Goal: Find specific fact: Find contact information

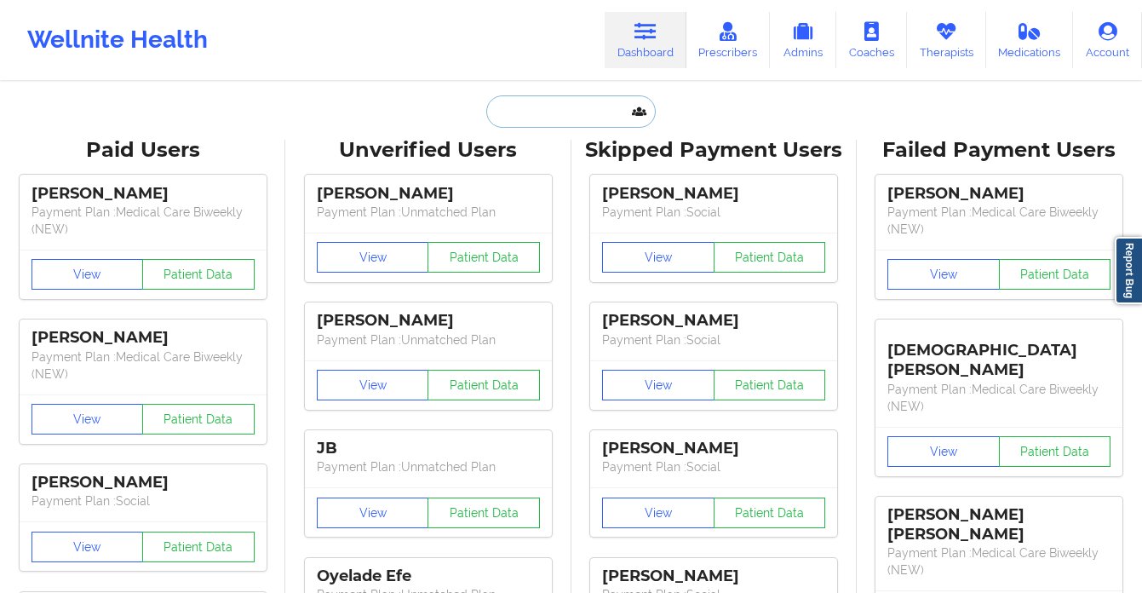
click at [554, 120] on input "text" at bounding box center [570, 111] width 169 height 32
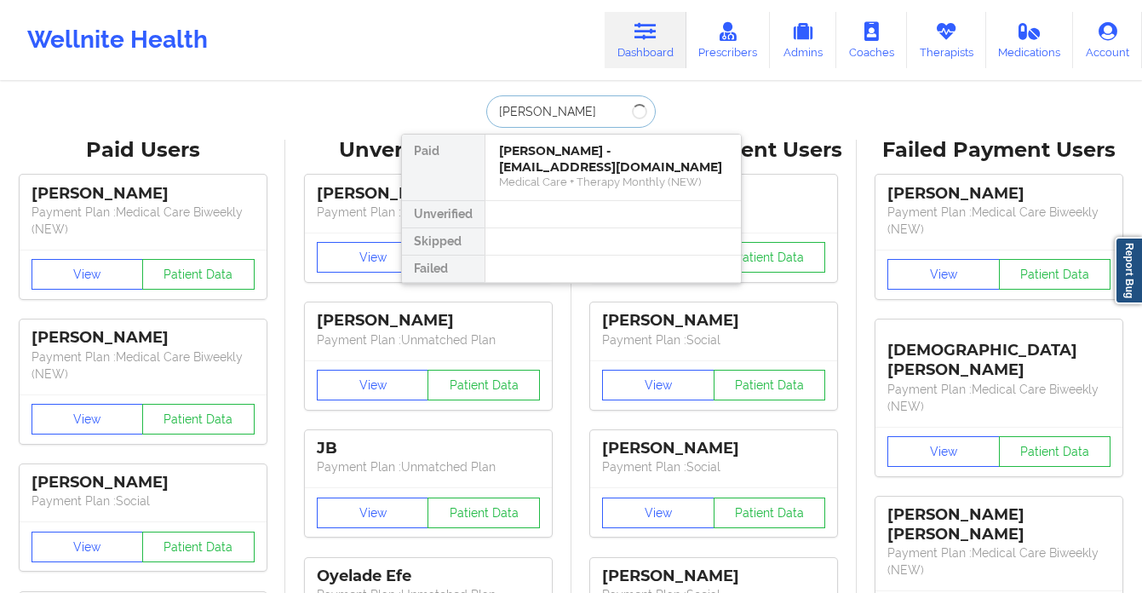
type input "[PERSON_NAME]"
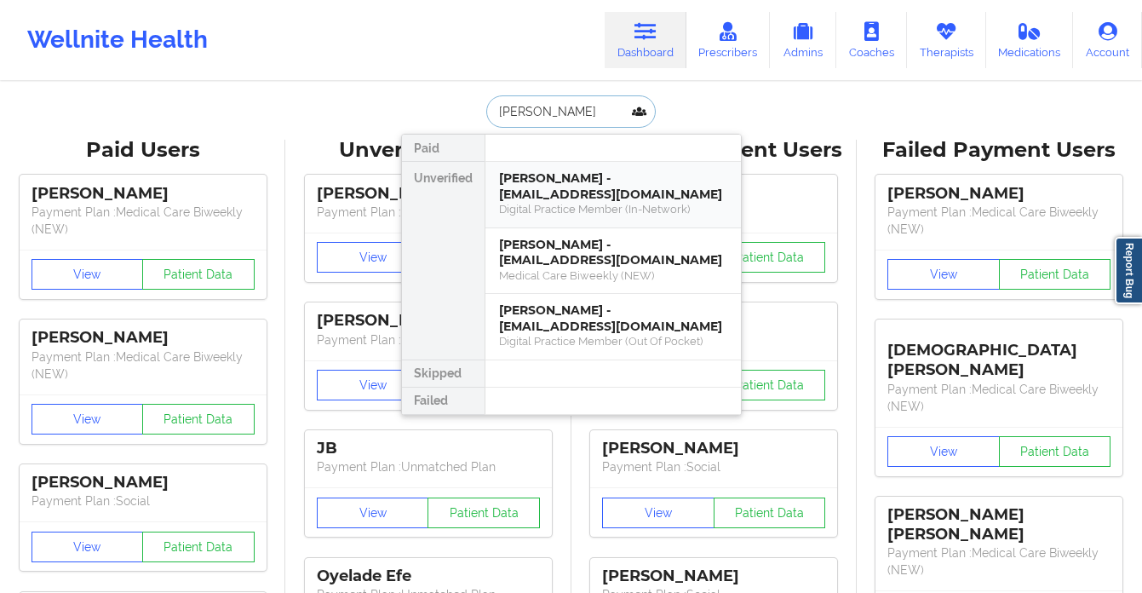
click at [597, 208] on div "Digital Practice Member (In-Network)" at bounding box center [613, 209] width 228 height 14
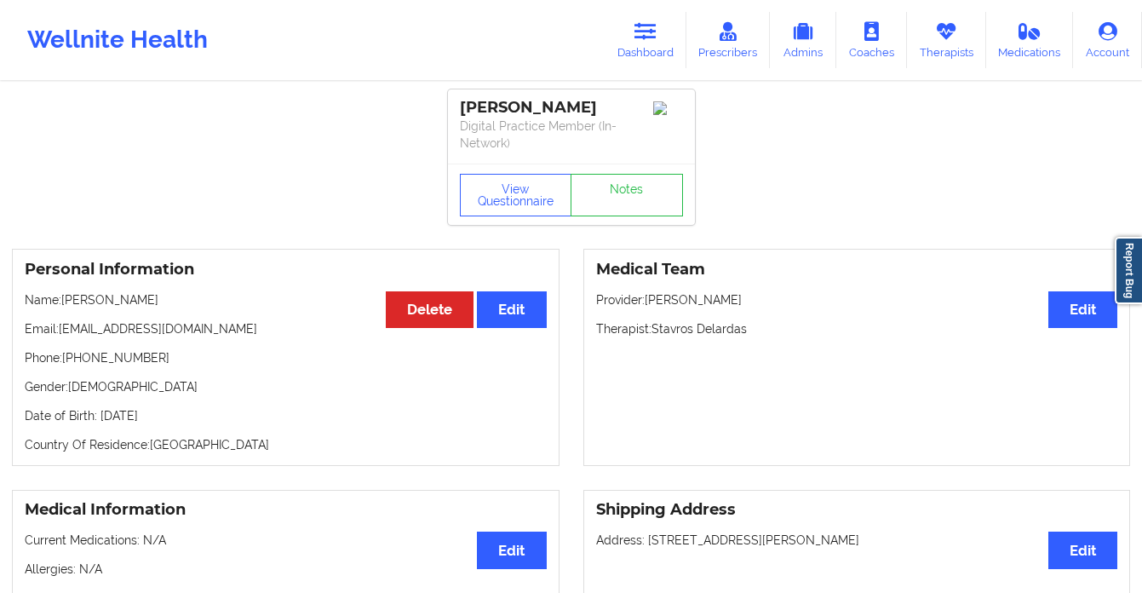
drag, startPoint x: 154, startPoint y: 322, endPoint x: 62, endPoint y: 334, distance: 92.8
click at [62, 334] on p "Email: [EMAIL_ADDRESS][DOMAIN_NAME]" at bounding box center [286, 328] width 522 height 17
click at [648, 37] on icon at bounding box center [645, 31] width 22 height 19
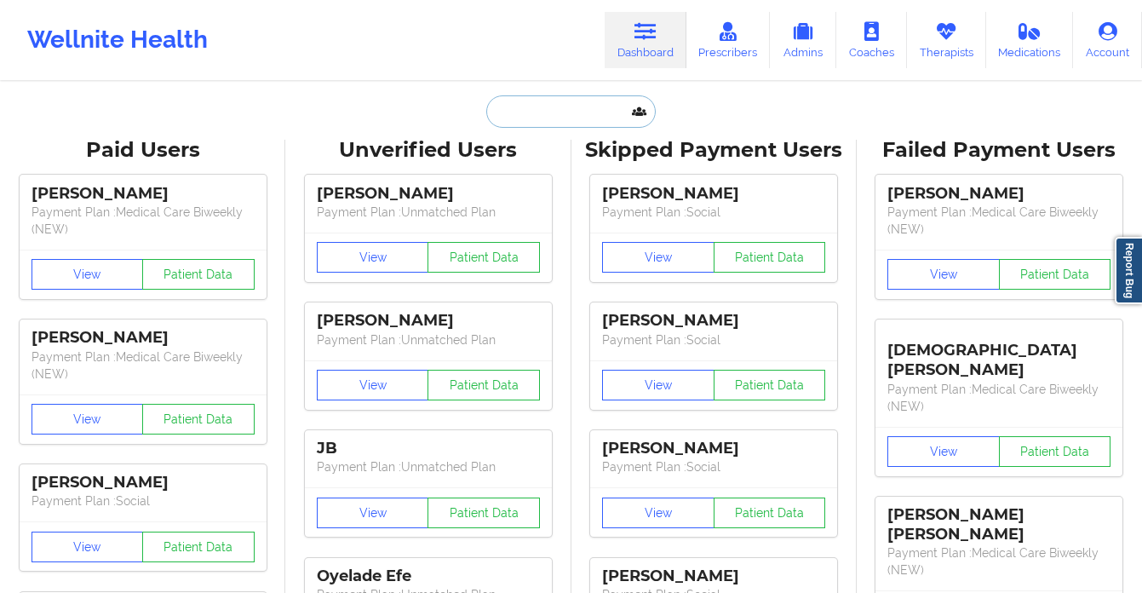
click at [505, 116] on input "text" at bounding box center [570, 111] width 169 height 32
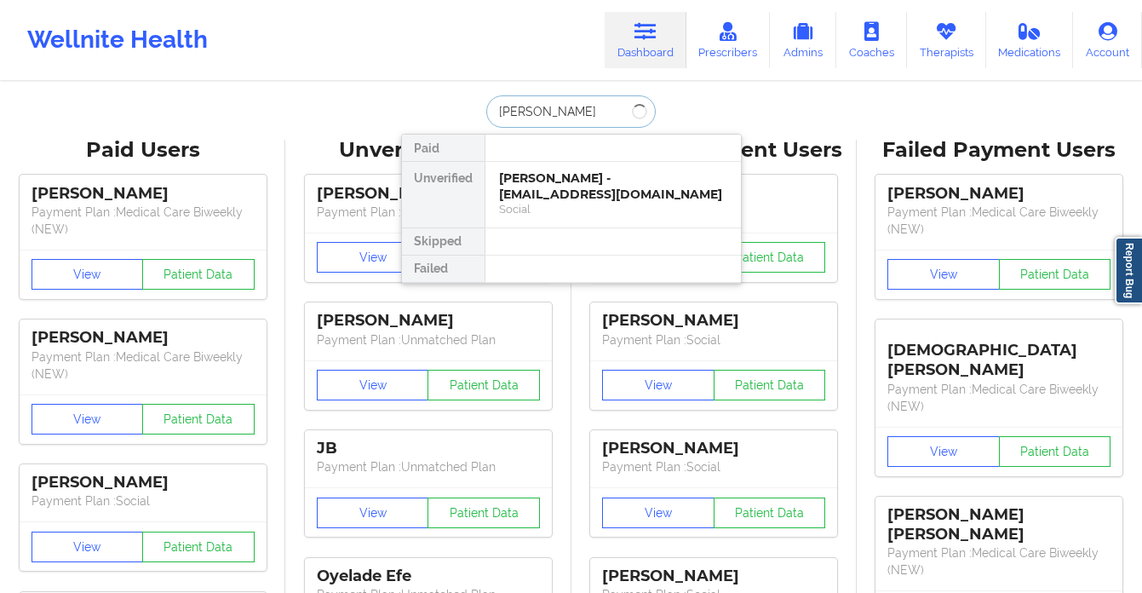
type input "[PERSON_NAME]"
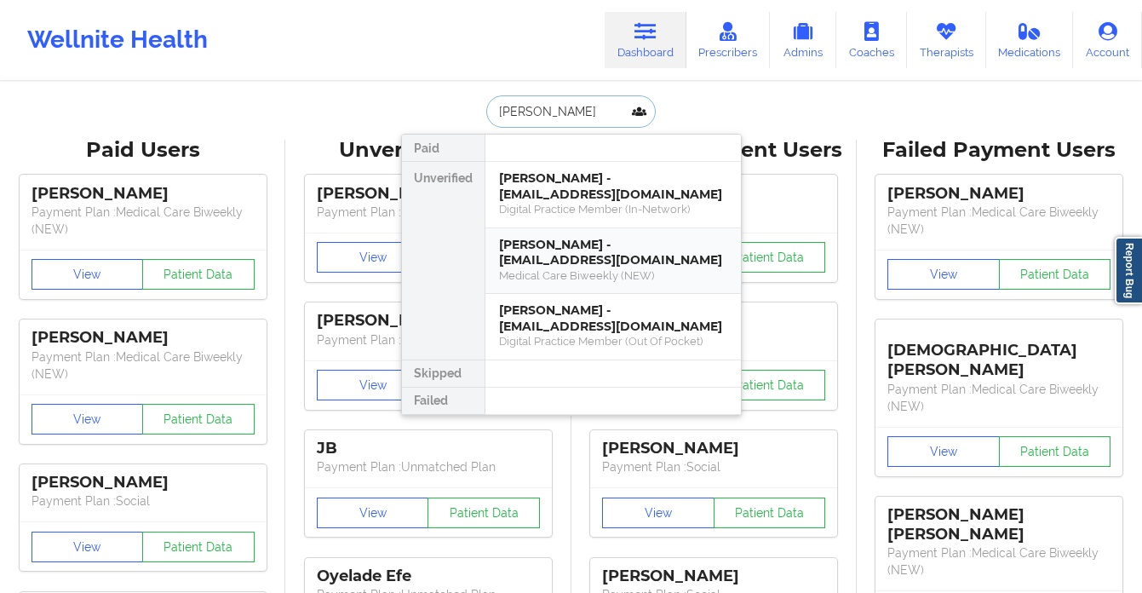
click at [550, 257] on div "[PERSON_NAME] - [EMAIL_ADDRESS][DOMAIN_NAME]" at bounding box center [613, 253] width 228 height 32
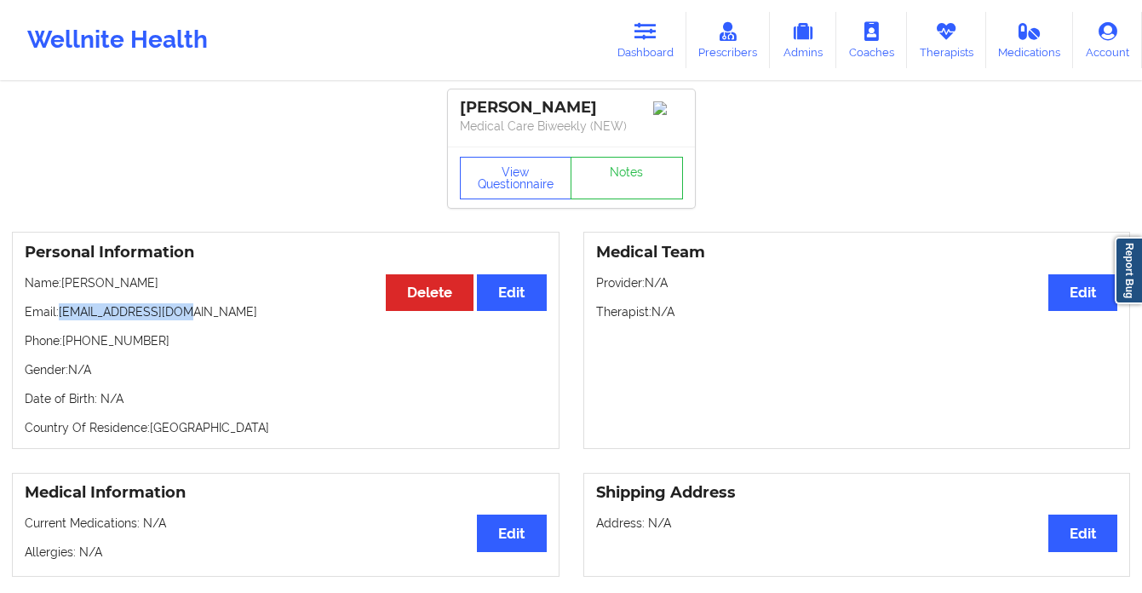
drag, startPoint x: 198, startPoint y: 319, endPoint x: 62, endPoint y: 321, distance: 136.3
click at [62, 320] on p "Email: [EMAIL_ADDRESS][DOMAIN_NAME]" at bounding box center [286, 311] width 522 height 17
copy p "[EMAIL_ADDRESS][DOMAIN_NAME]"
click at [652, 61] on link "Dashboard" at bounding box center [646, 40] width 82 height 56
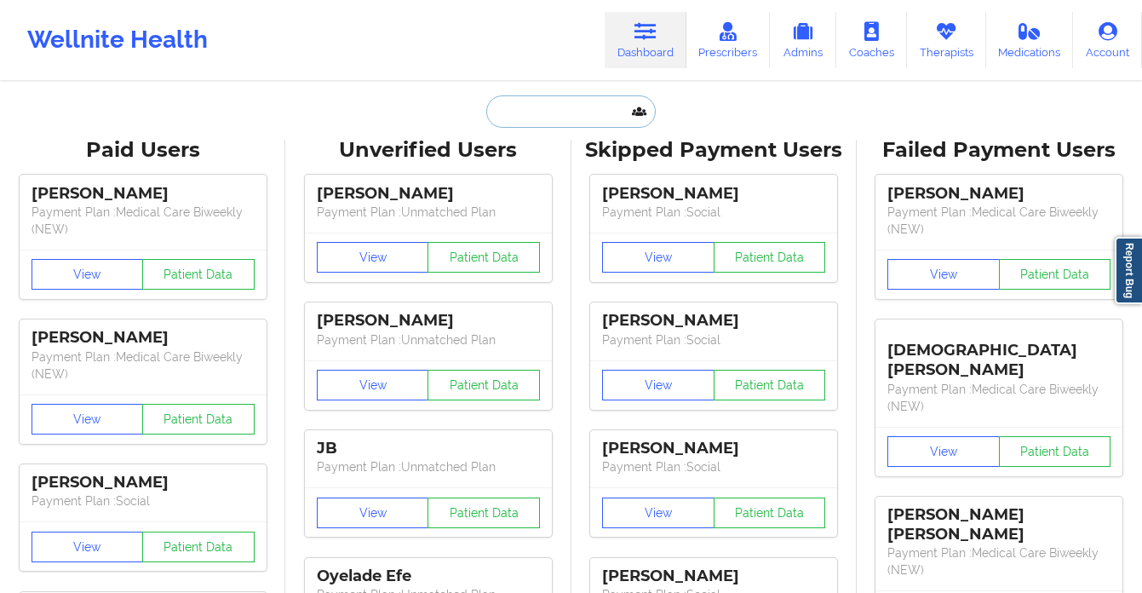
click at [534, 115] on input "text" at bounding box center [570, 111] width 169 height 32
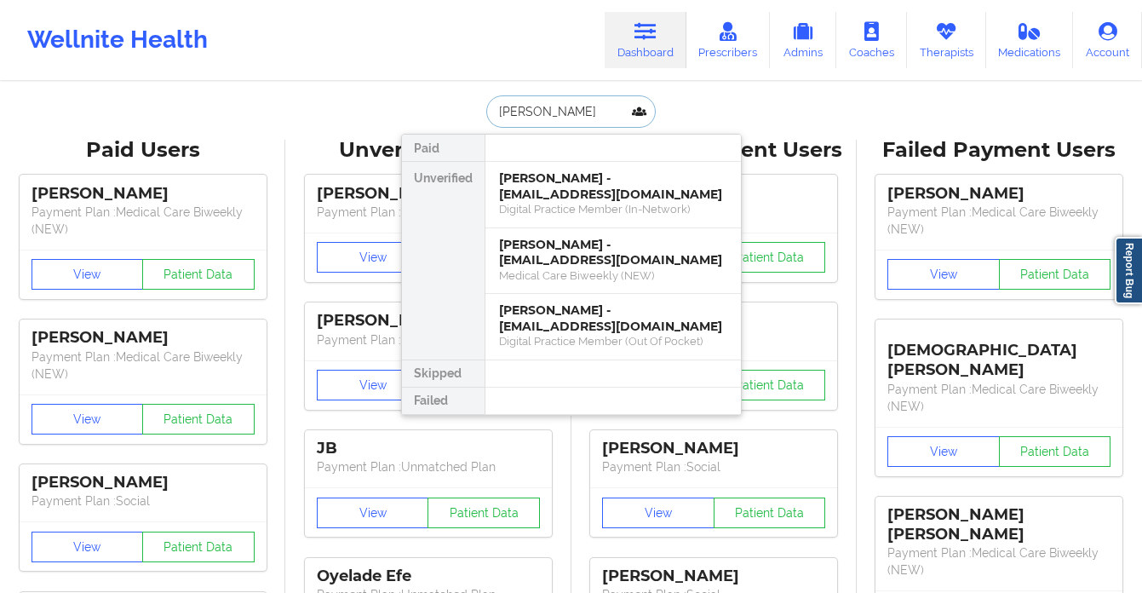
type input "[PERSON_NAME]"
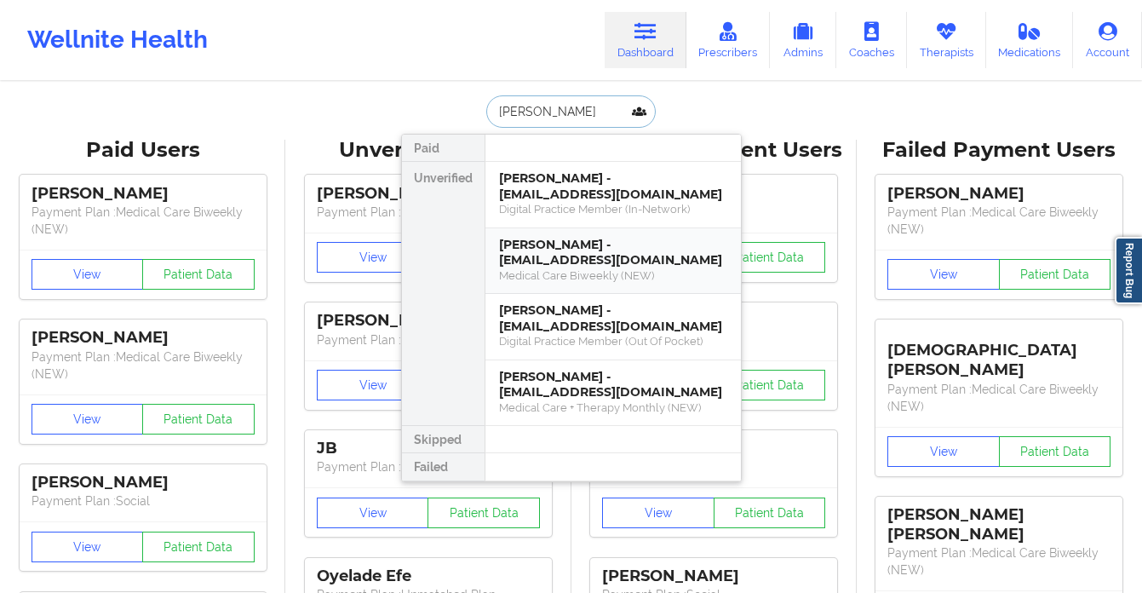
click at [557, 268] on div "Medical Care Biweekly (NEW)" at bounding box center [613, 275] width 228 height 14
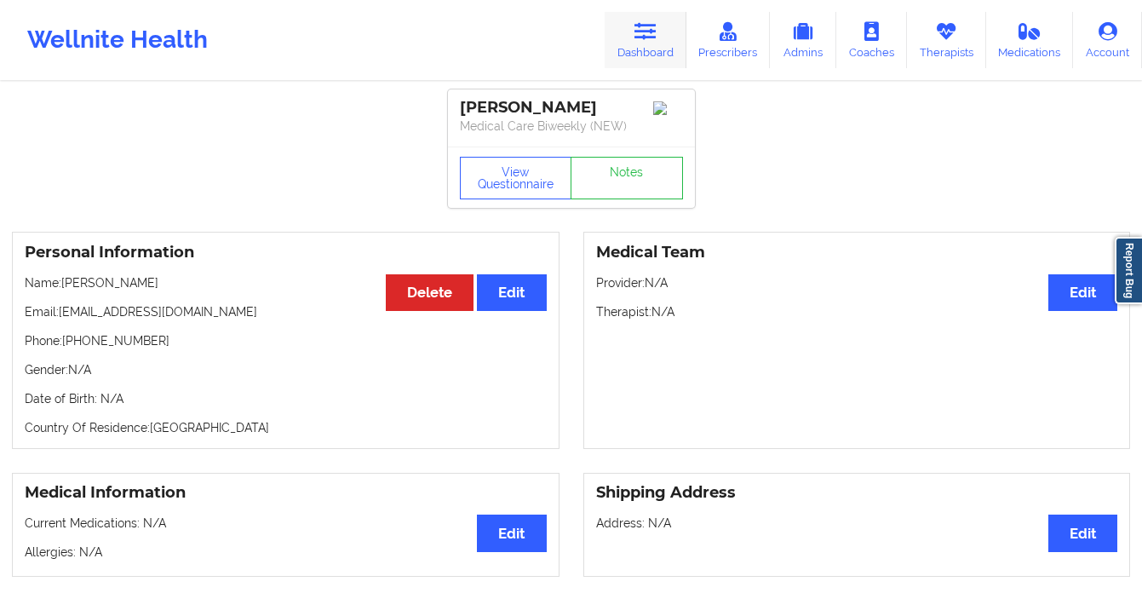
click at [634, 20] on link "Dashboard" at bounding box center [646, 40] width 82 height 56
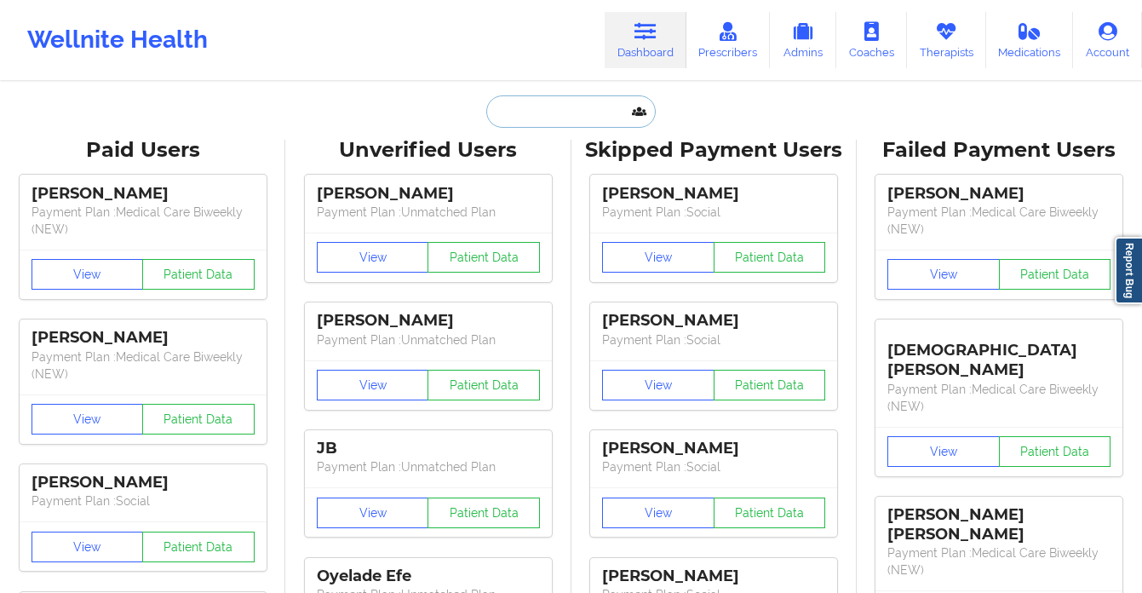
click at [527, 124] on input "text" at bounding box center [570, 111] width 169 height 32
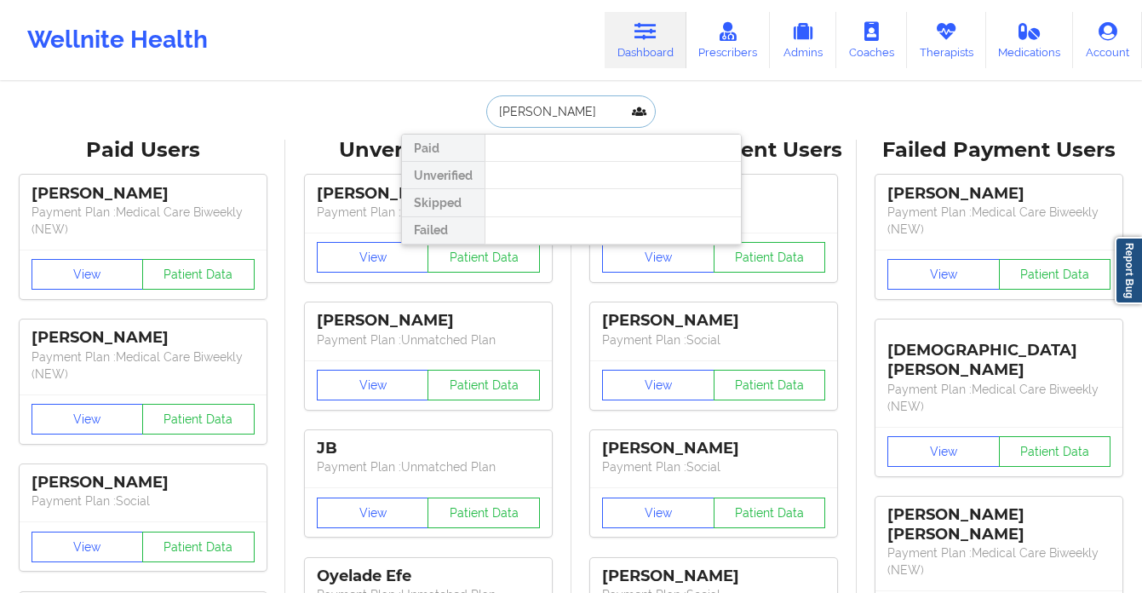
click at [572, 119] on input "[PERSON_NAME]" at bounding box center [570, 111] width 169 height 32
drag, startPoint x: 571, startPoint y: 112, endPoint x: 459, endPoint y: 108, distance: 112.5
click at [459, 108] on div "[PERSON_NAME] Paid Unverified Skipped Failed" at bounding box center [571, 111] width 341 height 32
type input "s"
type input "[PERSON_NAME]"
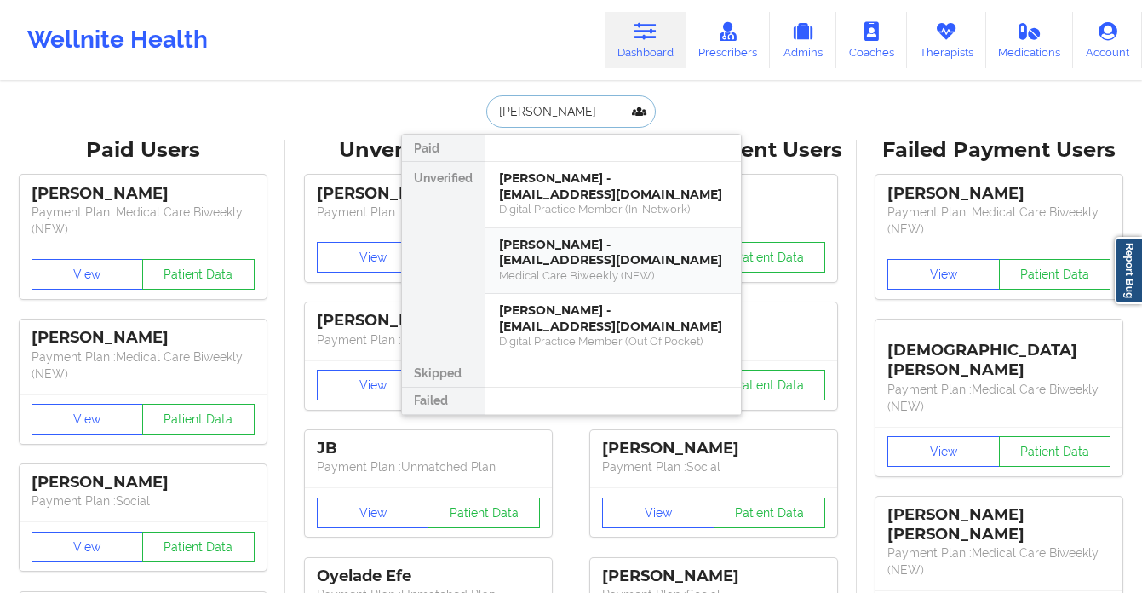
click at [555, 278] on div "Medical Care Biweekly (NEW)" at bounding box center [613, 275] width 228 height 14
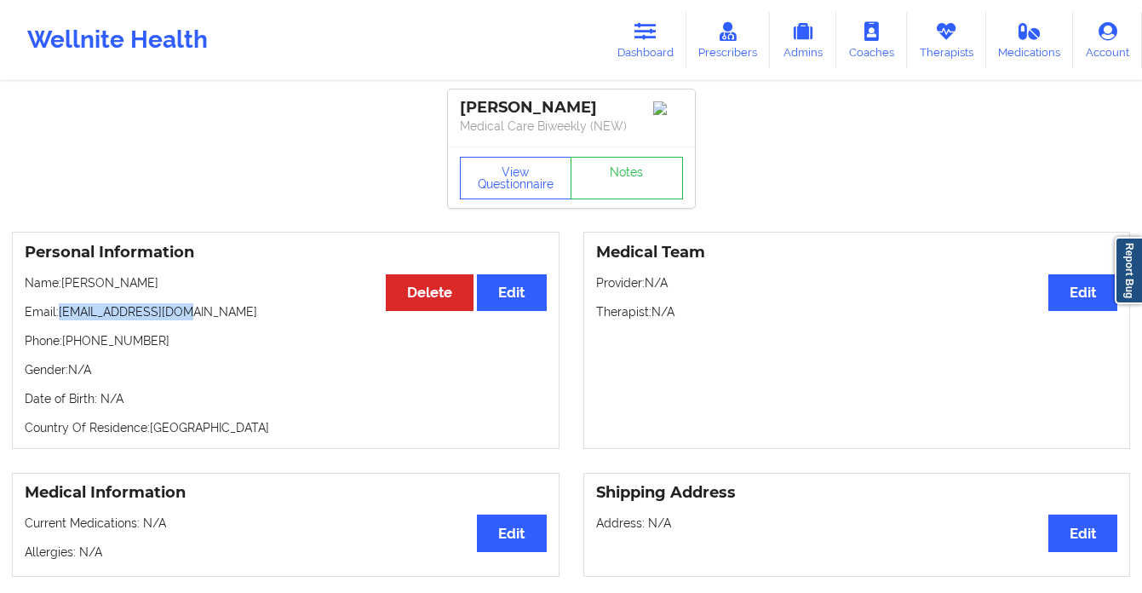
drag, startPoint x: 179, startPoint y: 314, endPoint x: 60, endPoint y: 319, distance: 118.5
click at [60, 319] on p "Email: [EMAIL_ADDRESS][DOMAIN_NAME]" at bounding box center [286, 311] width 522 height 17
copy p "[EMAIL_ADDRESS][DOMAIN_NAME]"
click at [637, 67] on div "Wellnite Health Dashboard Prescribers Admins Coaches Therapists Medications Acc…" at bounding box center [571, 40] width 1142 height 68
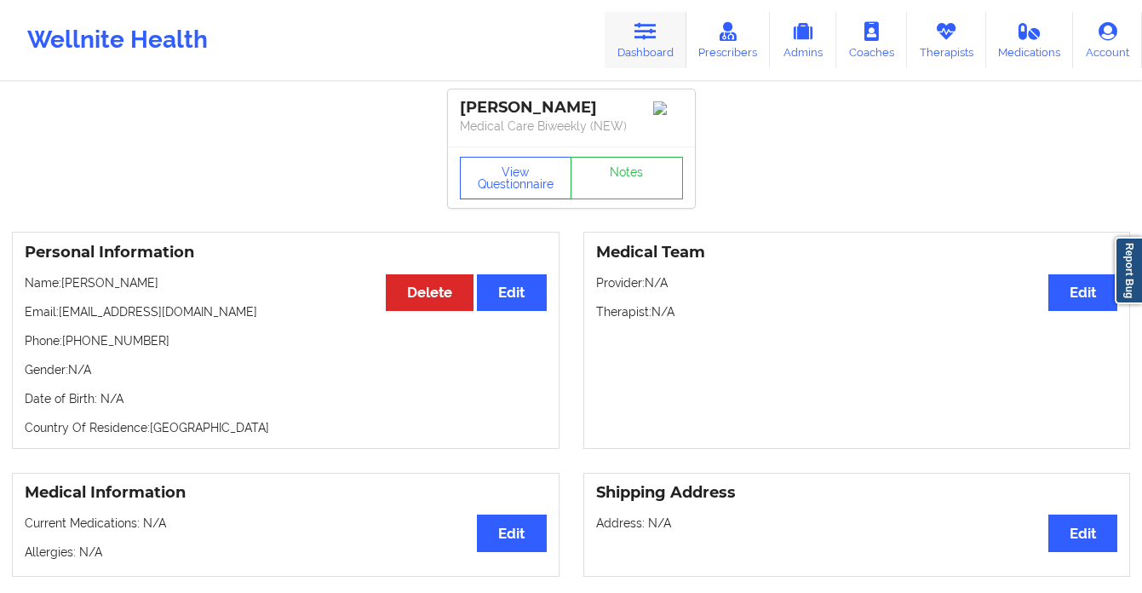
click at [644, 54] on link "Dashboard" at bounding box center [646, 40] width 82 height 56
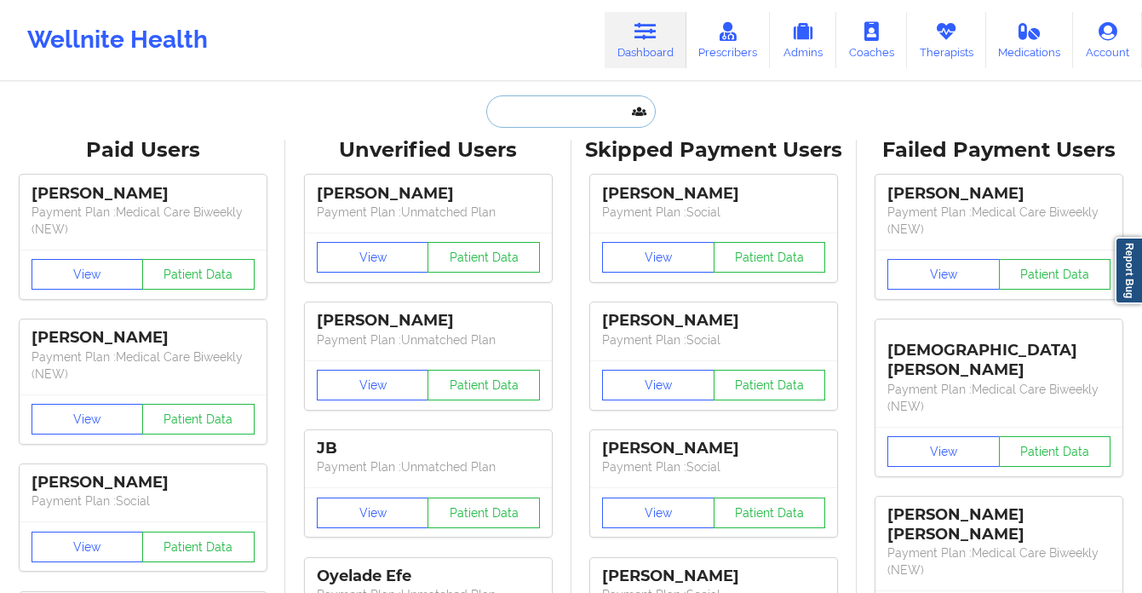
click at [529, 104] on input "text" at bounding box center [570, 111] width 169 height 32
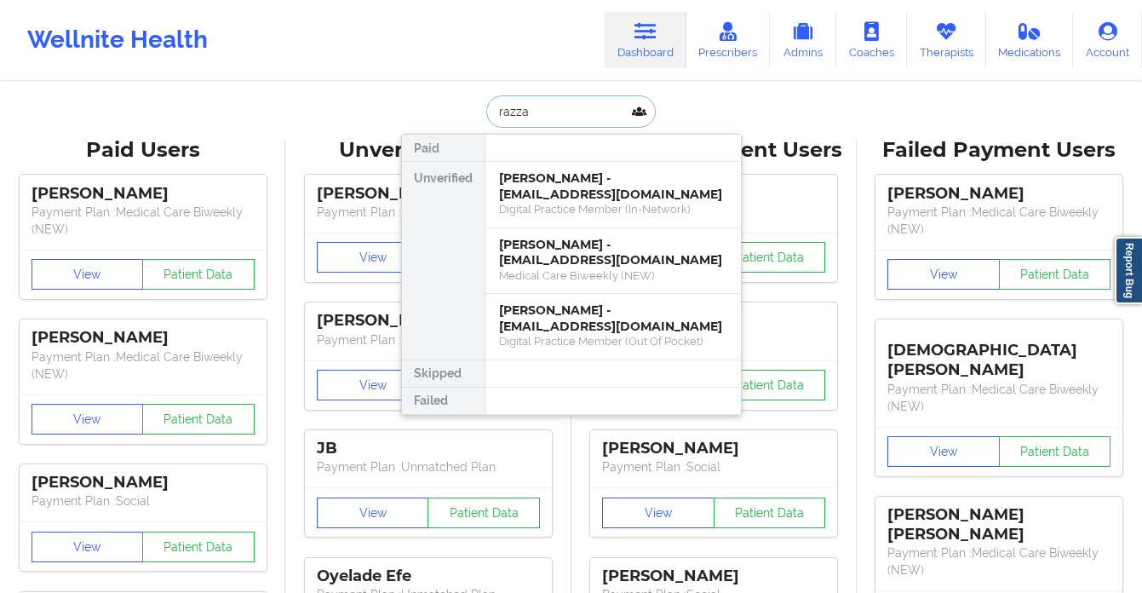
type input "razzan"
click at [594, 327] on div "[PERSON_NAME] - [EMAIL_ADDRESS][DOMAIN_NAME]" at bounding box center [613, 318] width 228 height 32
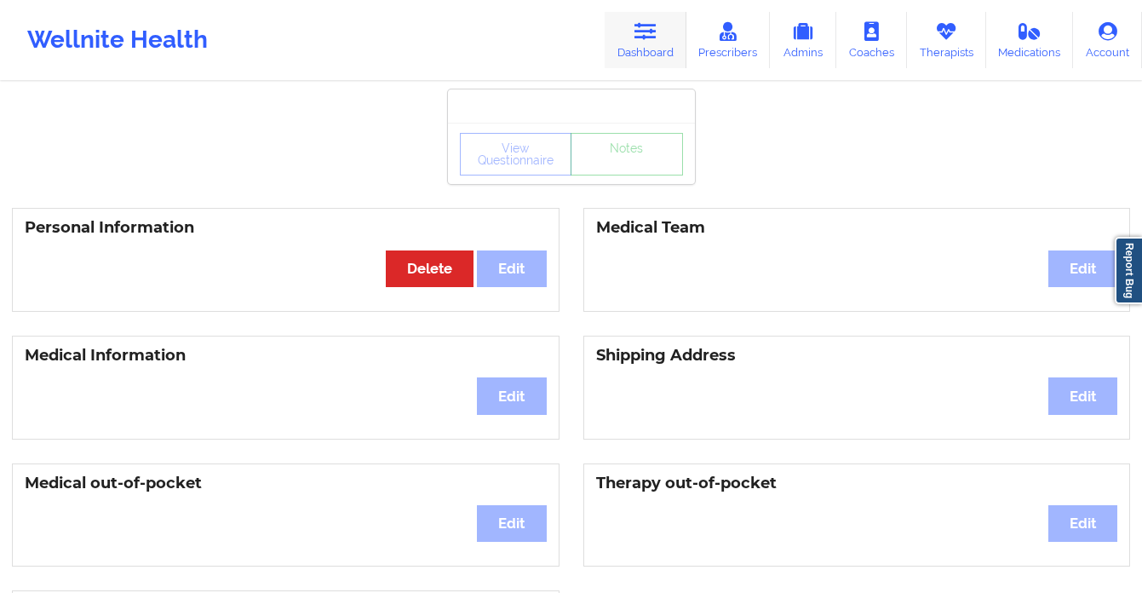
click at [641, 28] on icon at bounding box center [645, 31] width 22 height 19
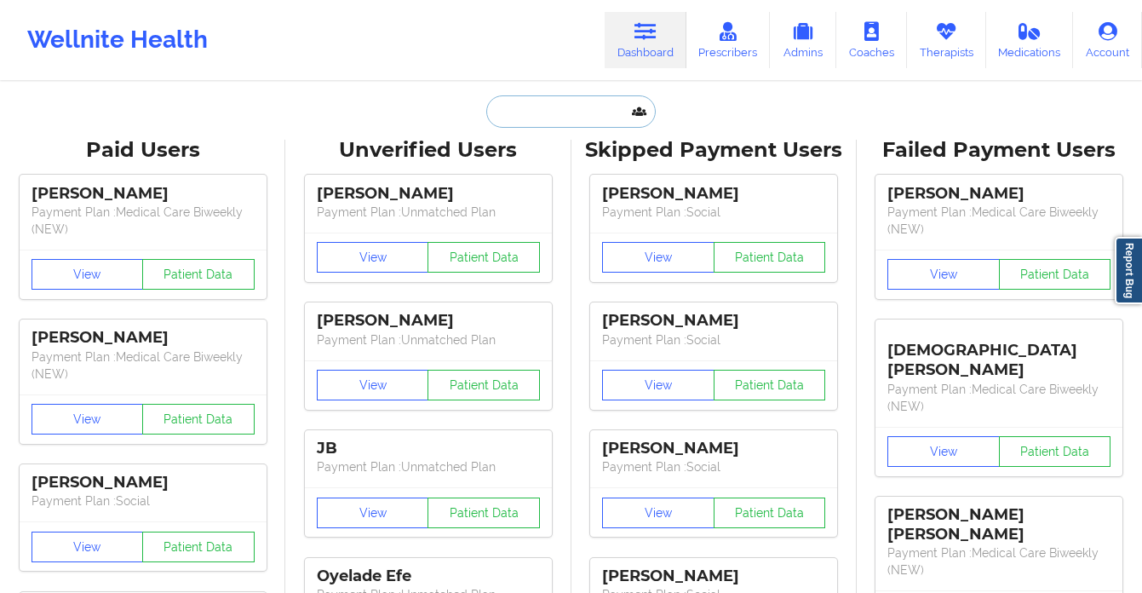
click at [552, 109] on input "text" at bounding box center [570, 111] width 169 height 32
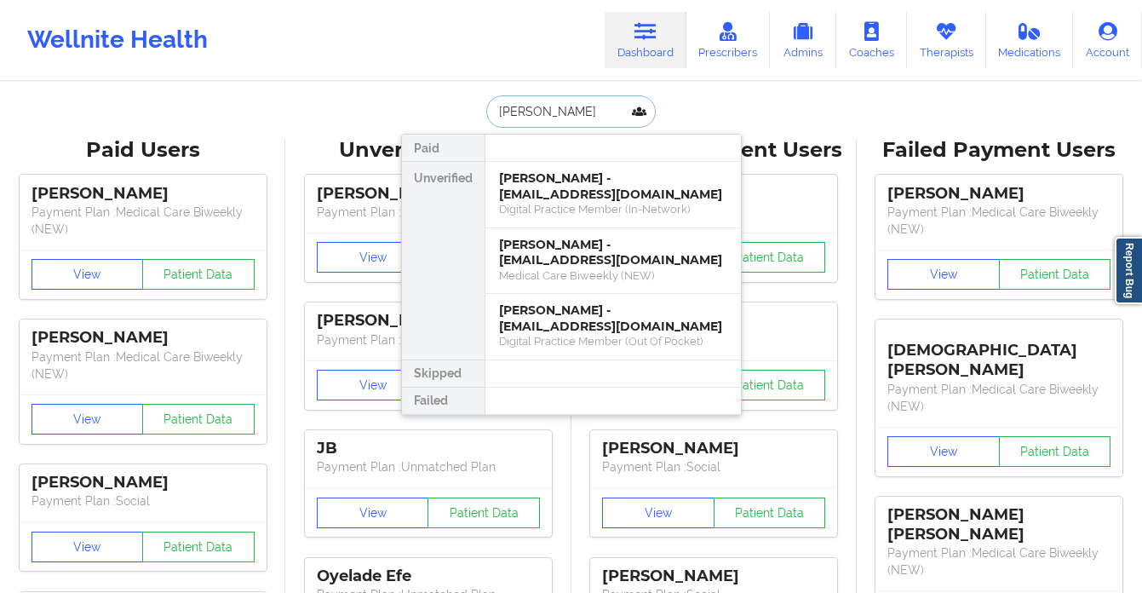
click at [521, 110] on input "[PERSON_NAME]" at bounding box center [570, 111] width 169 height 32
paste input "[PERSON_NAME]"
type input "[PERSON_NAME]"
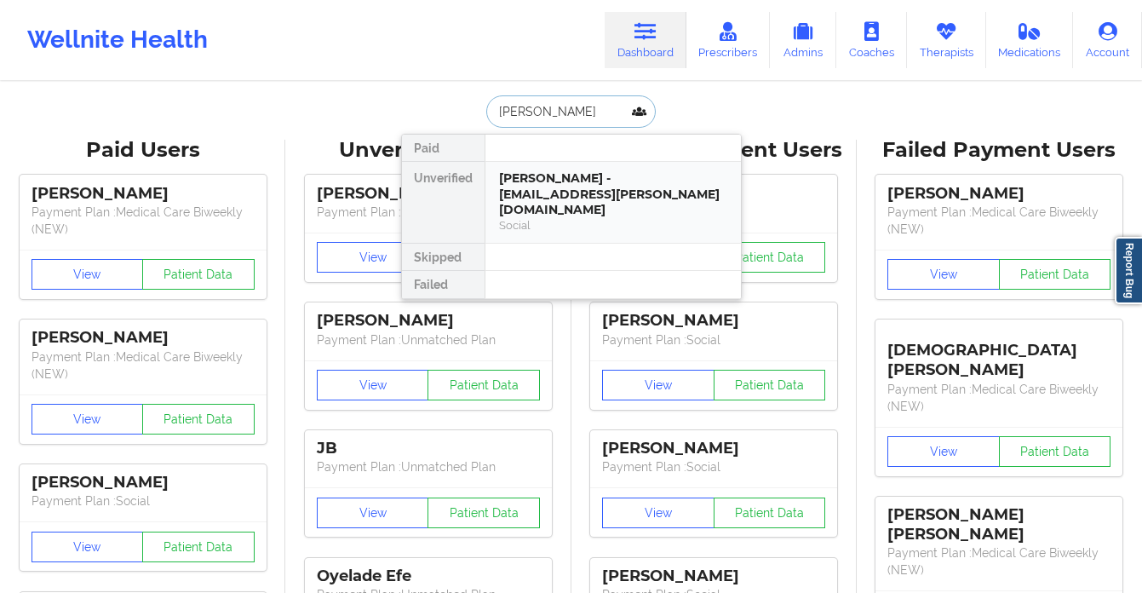
click at [533, 218] on div "Social" at bounding box center [613, 225] width 228 height 14
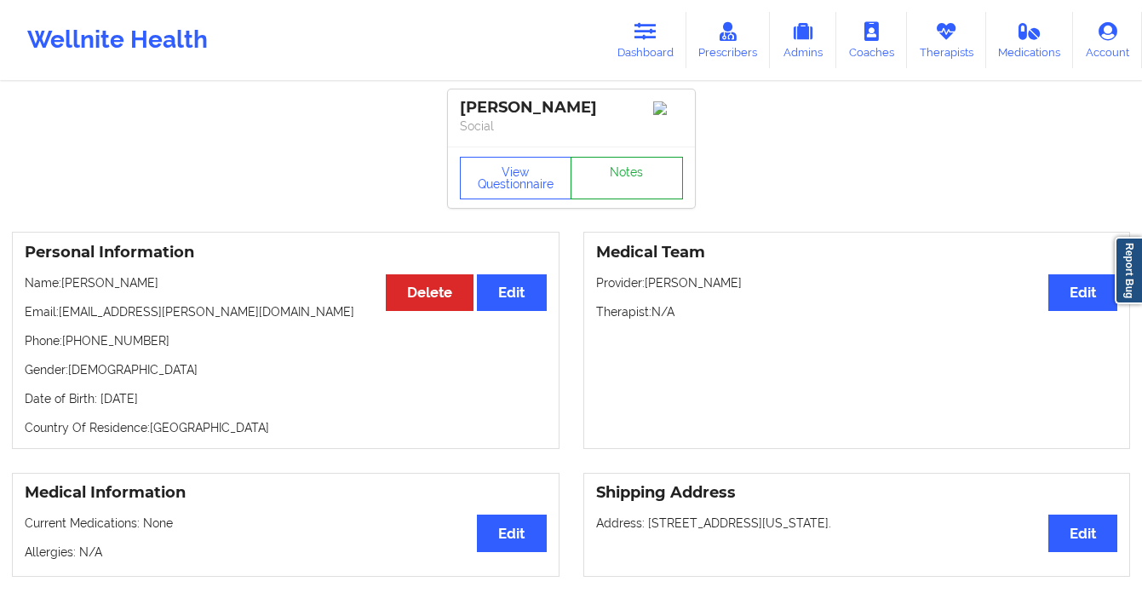
click at [648, 185] on link "Notes" at bounding box center [627, 178] width 112 height 43
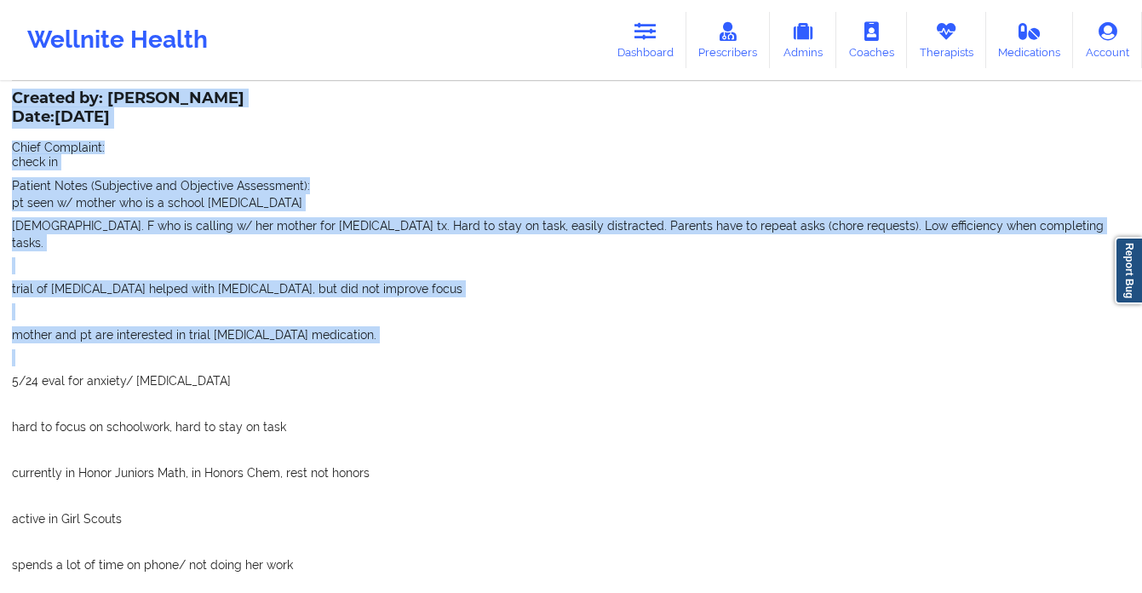
scroll to position [2695, 0]
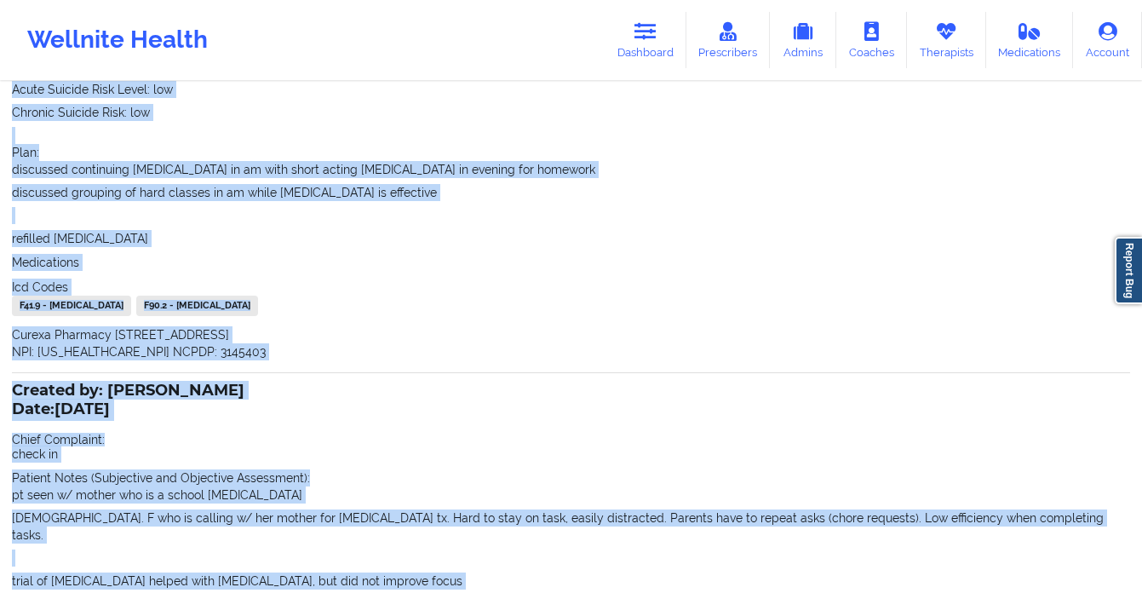
drag, startPoint x: 22, startPoint y: 205, endPoint x: 499, endPoint y: 283, distance: 483.2
copy div "Created by: [PERSON_NAME] Date: [DATE] Chief Complaint: check in Patient Notes …"
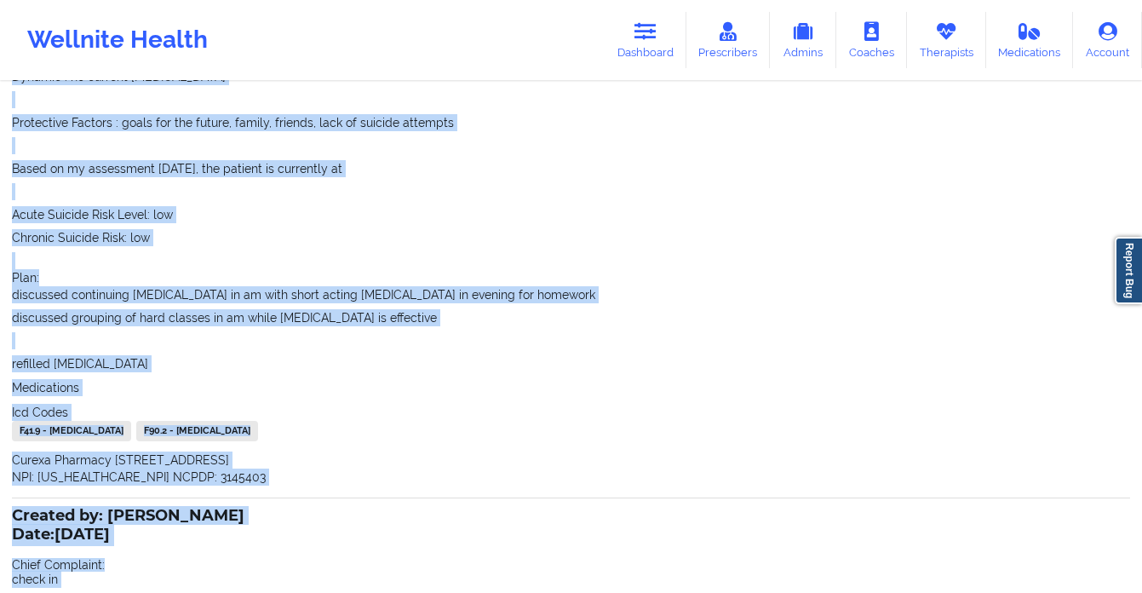
scroll to position [2376, 0]
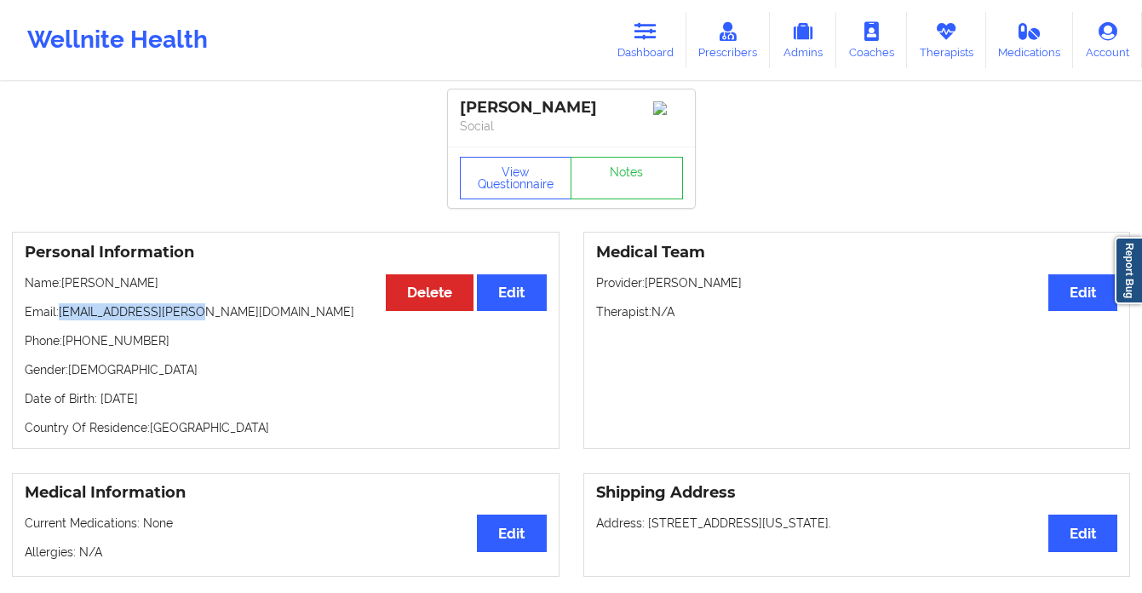
drag, startPoint x: 203, startPoint y: 324, endPoint x: 60, endPoint y: 313, distance: 142.7
click at [60, 313] on p "Email: [EMAIL_ADDRESS][PERSON_NAME][DOMAIN_NAME]" at bounding box center [286, 311] width 522 height 17
copy p "[EMAIL_ADDRESS][PERSON_NAME][DOMAIN_NAME]"
drag, startPoint x: 154, startPoint y: 341, endPoint x: 78, endPoint y: 343, distance: 76.7
click at [78, 343] on p "Phone: [PHONE_NUMBER]" at bounding box center [286, 340] width 522 height 17
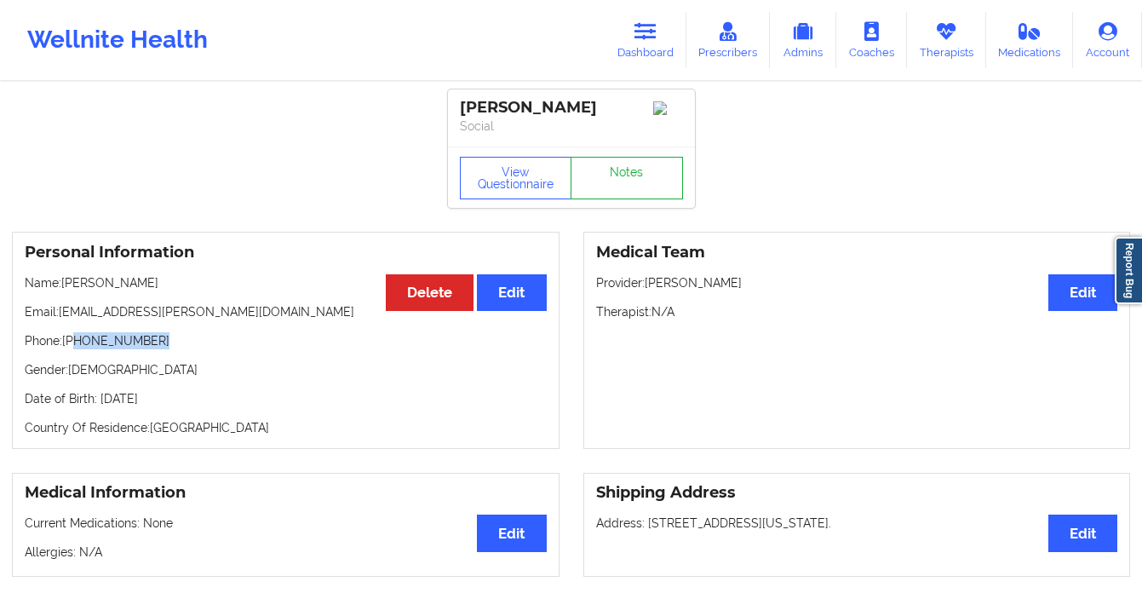
copy p "[PHONE_NUMBER]"
